Goal: Find specific page/section: Find specific page/section

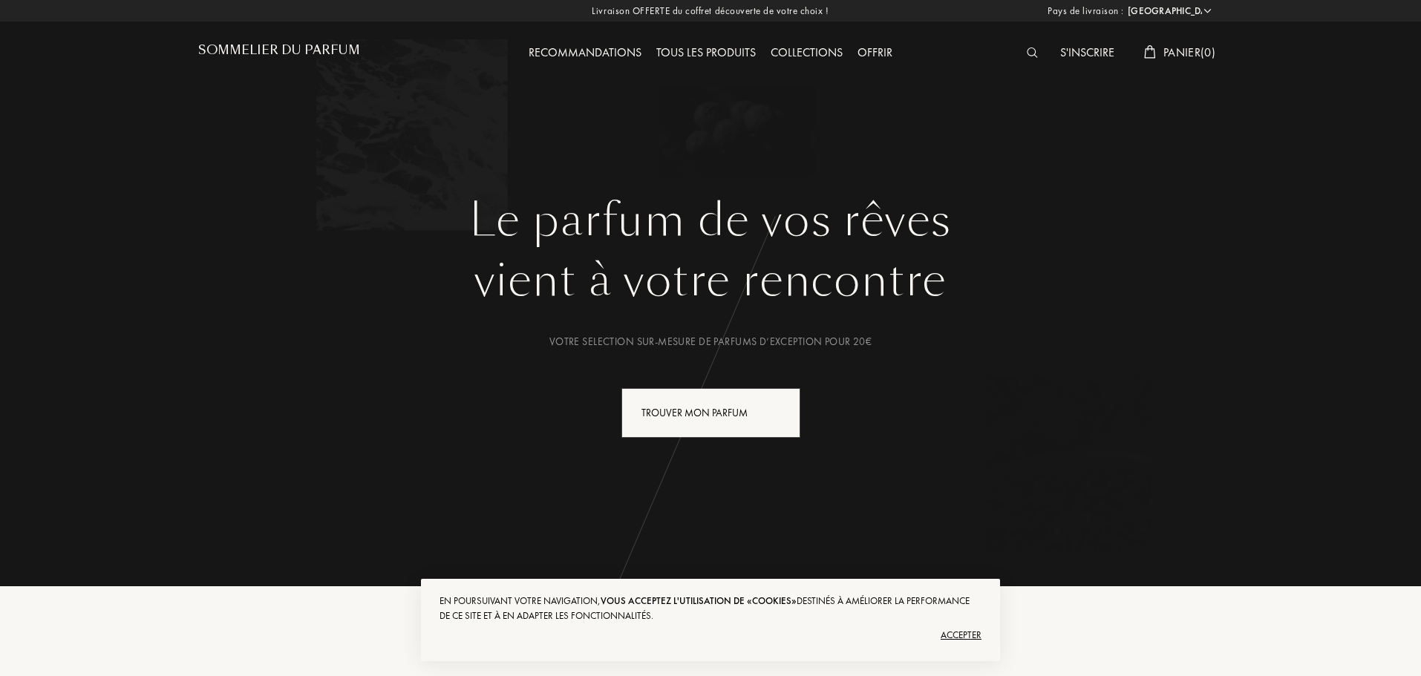
select select "FR"
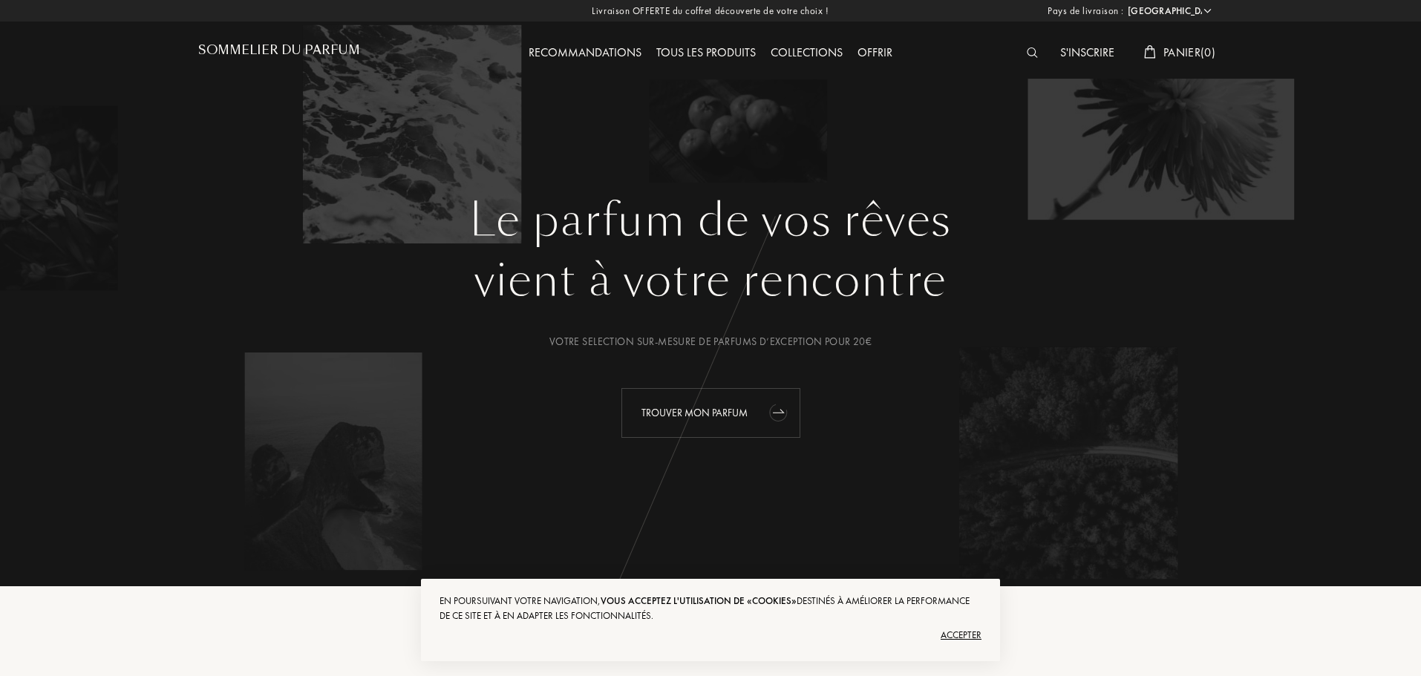
click at [672, 410] on div "Trouver mon parfum" at bounding box center [710, 413] width 179 height 50
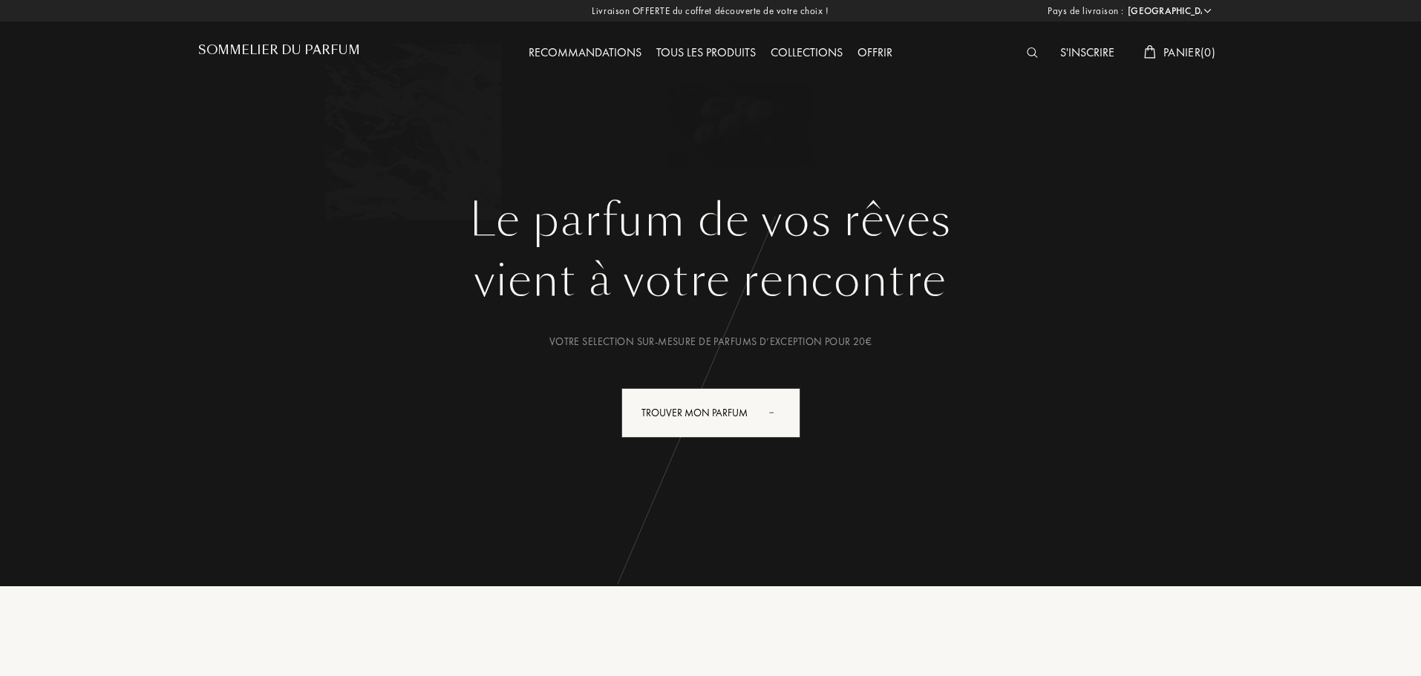
select select "FR"
